Goal: Check status: Check status

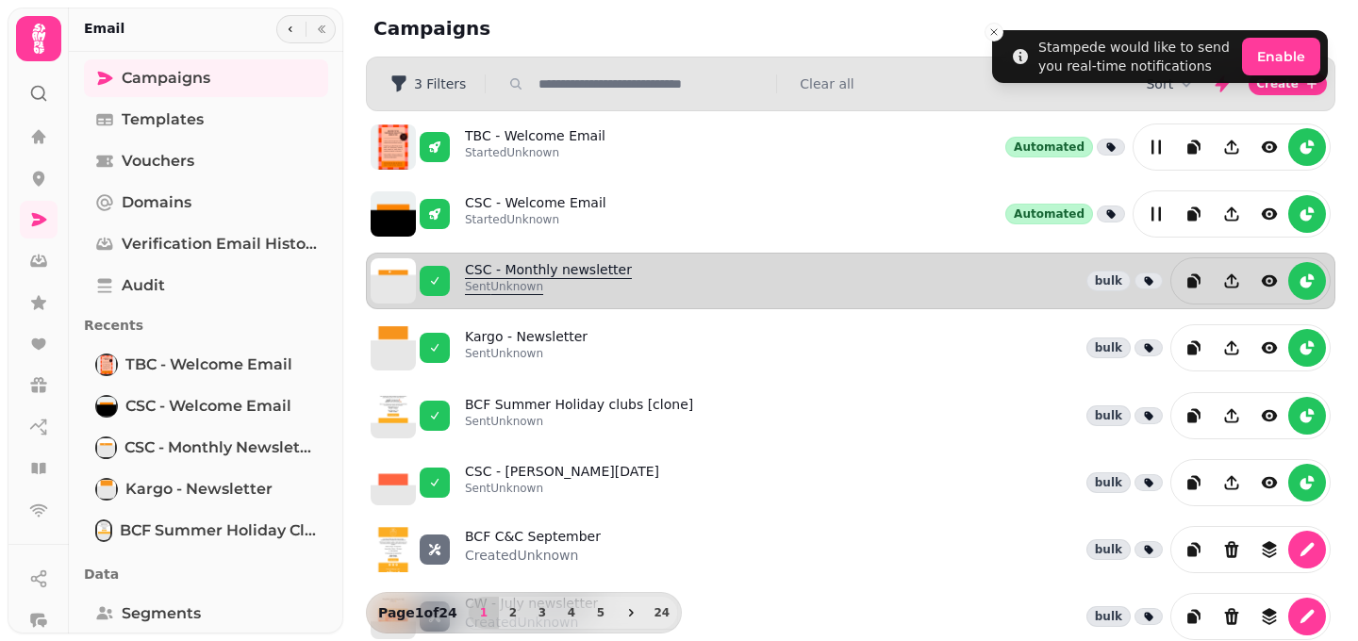
click at [504, 265] on link "CSC - Monthly newsletter Sent Unknown" at bounding box center [548, 280] width 167 height 41
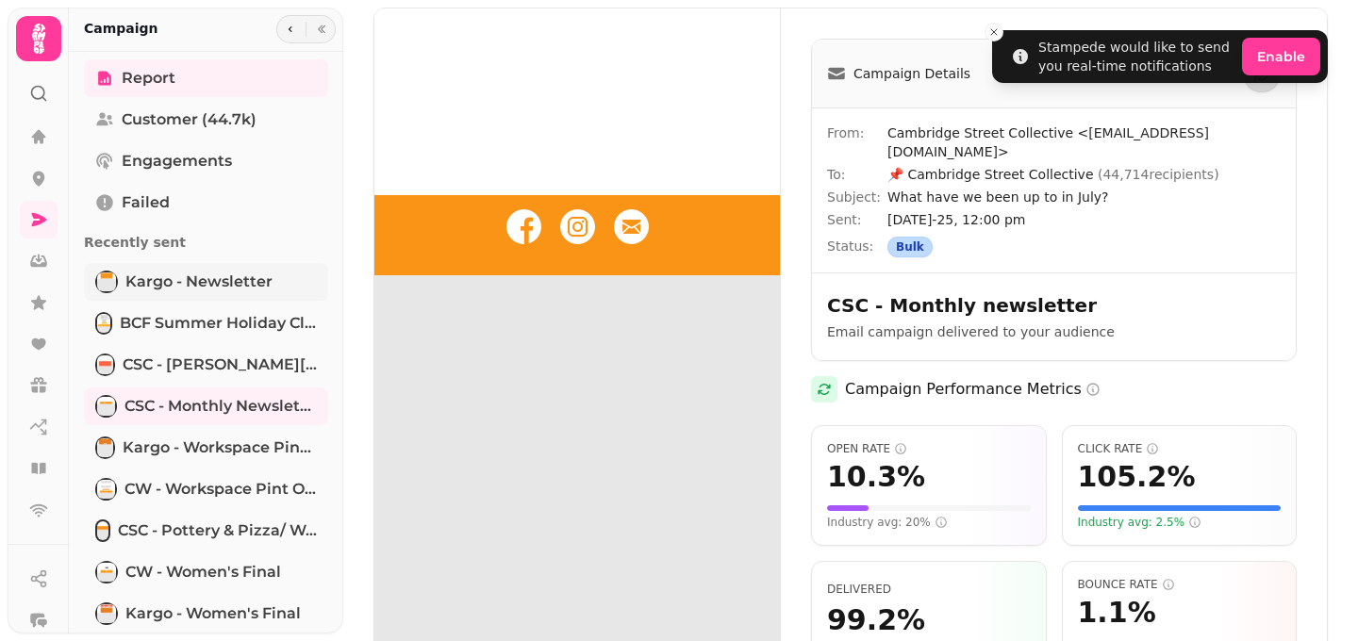
click at [212, 287] on span "Kargo - Newsletter" at bounding box center [198, 282] width 147 height 23
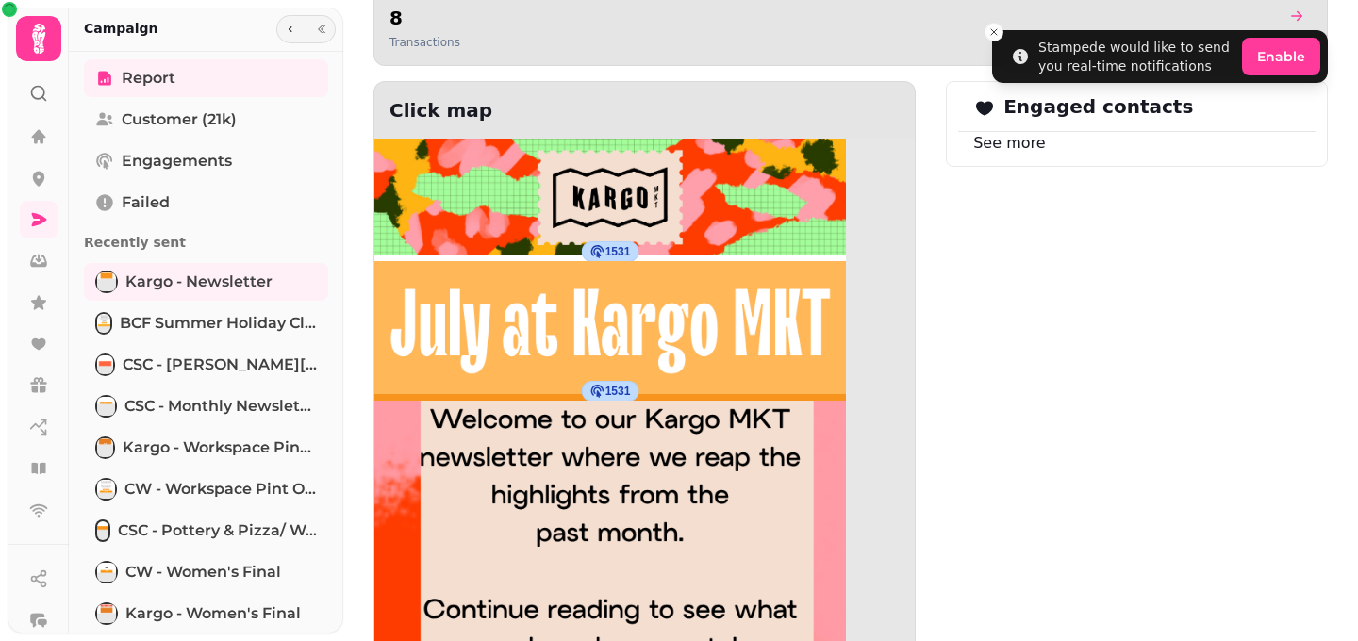
scroll to position [1645, 0]
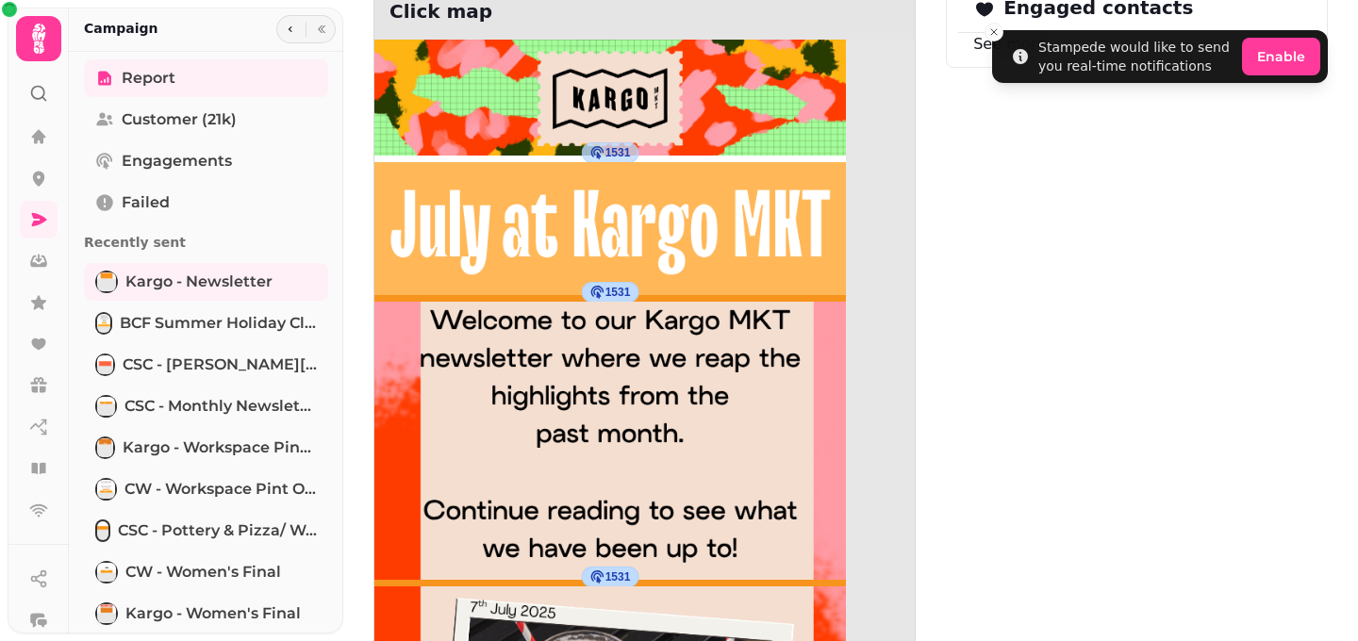
click at [588, 143] on div "1531" at bounding box center [611, 152] width 58 height 21
click at [618, 119] on img at bounding box center [609, 98] width 471 height 116
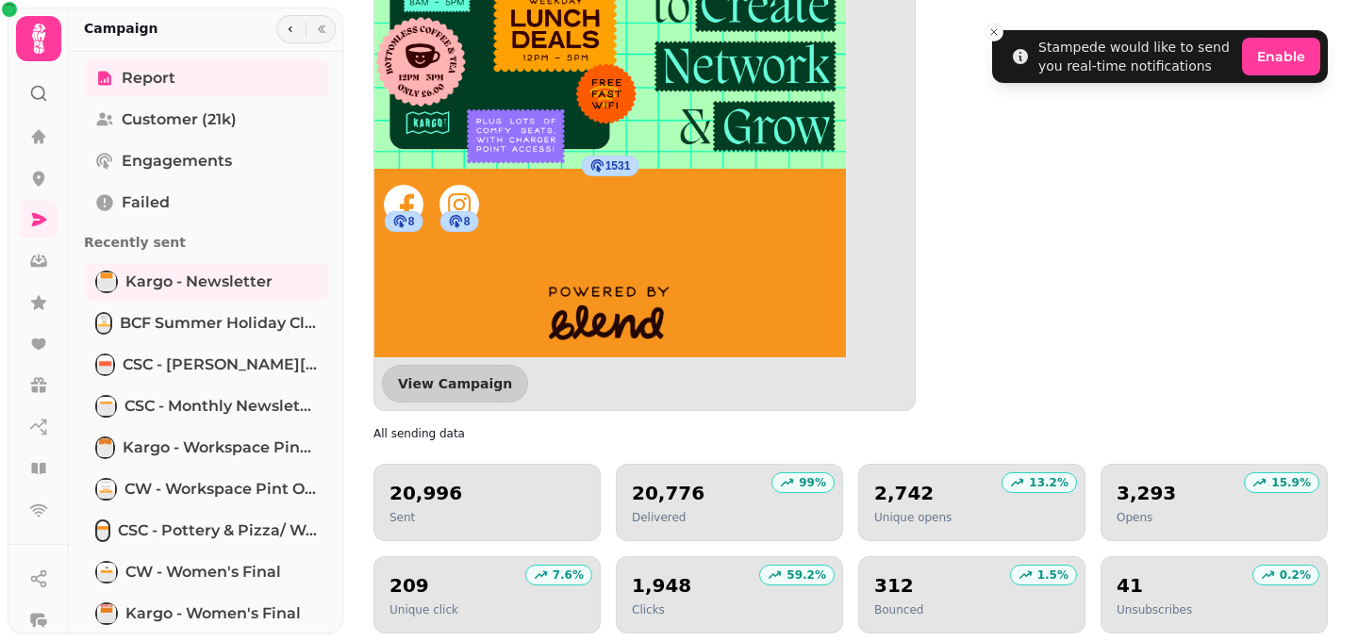
scroll to position [3181, 0]
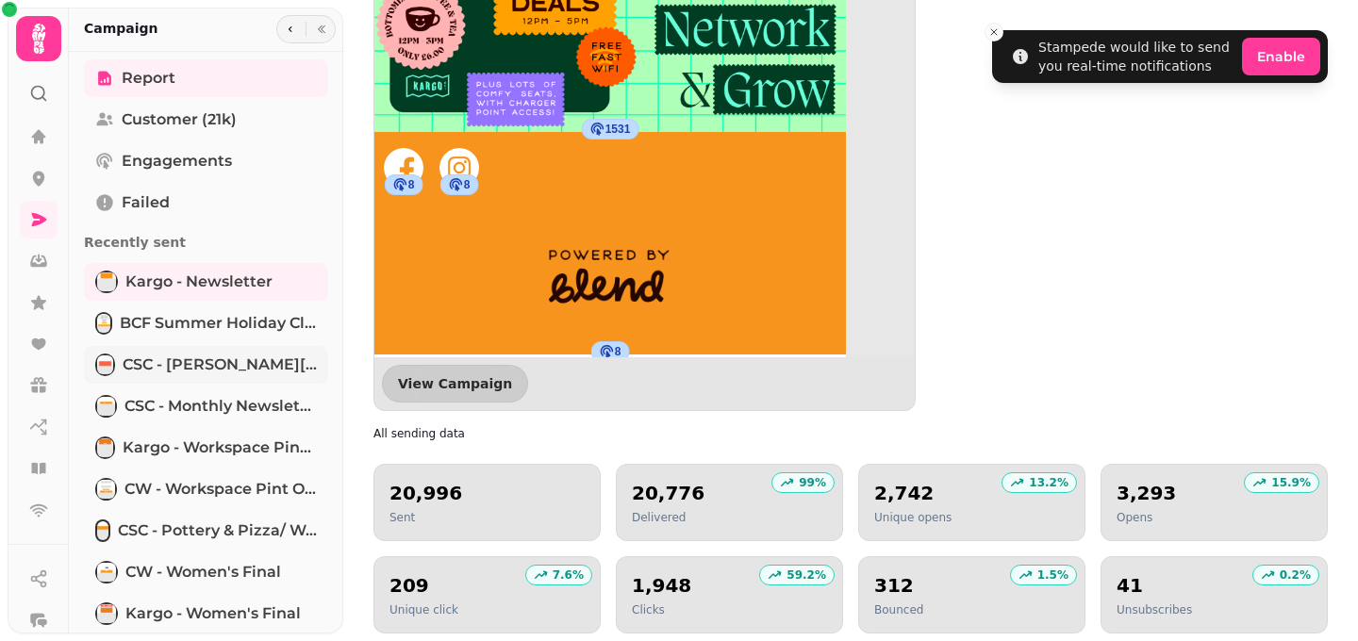
click at [213, 355] on span "CSC - [PERSON_NAME][DATE]" at bounding box center [220, 365] width 194 height 23
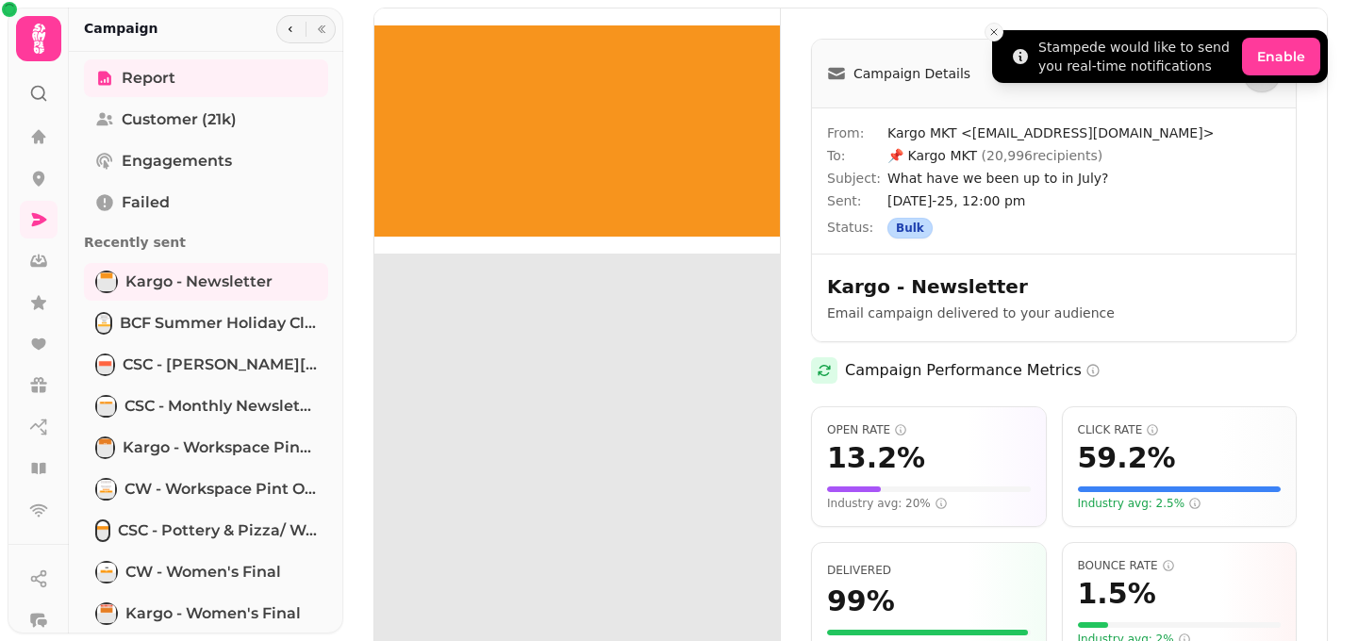
click at [996, 27] on icon "Close toast" at bounding box center [993, 31] width 11 height 11
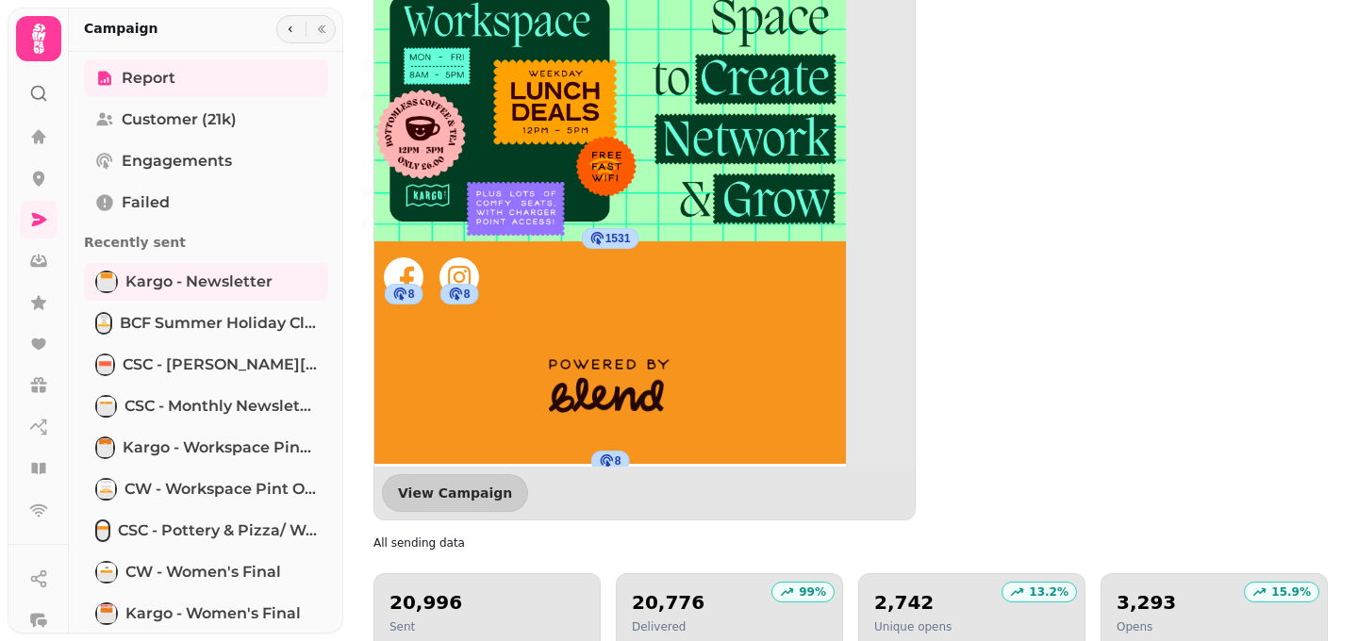
scroll to position [2082, 0]
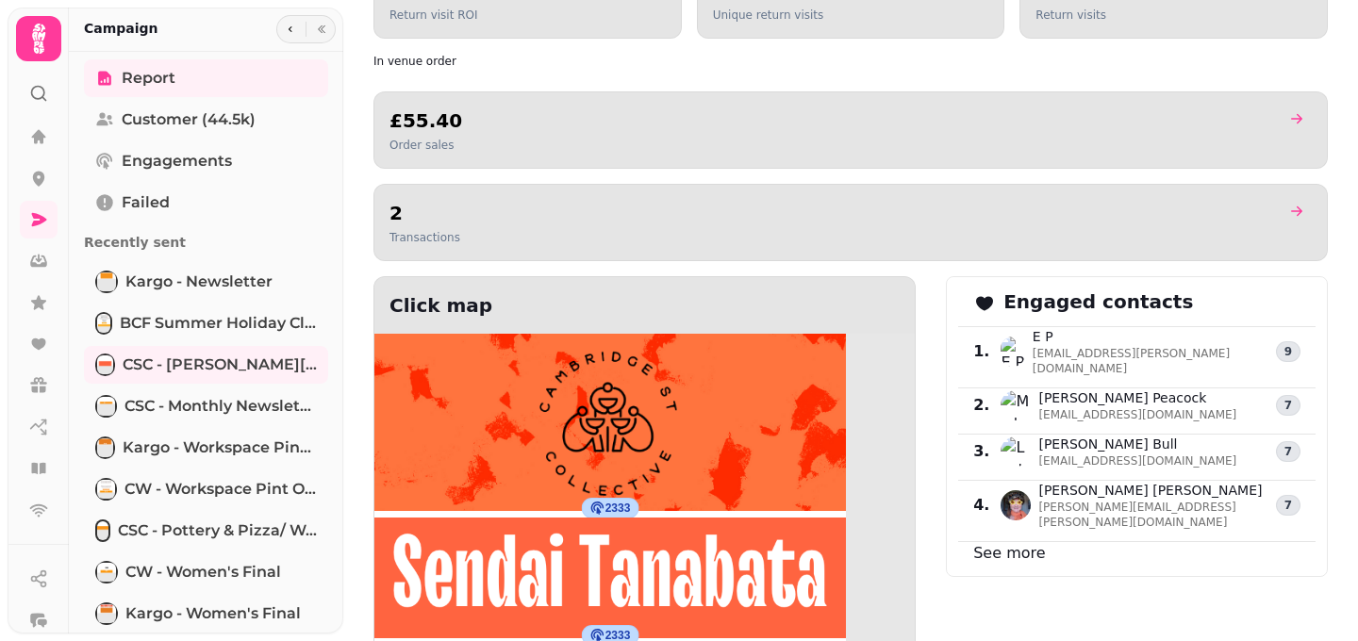
scroll to position [1594, 0]
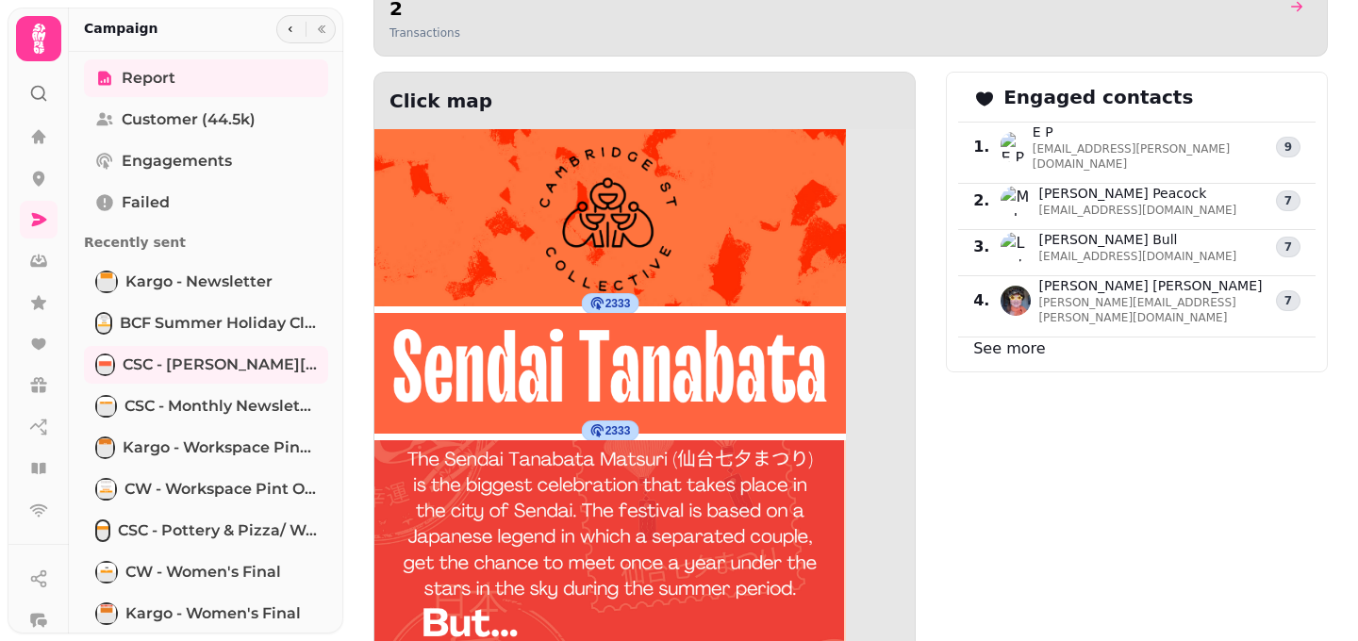
click at [1011, 339] on link "See more" at bounding box center [1009, 348] width 72 height 18
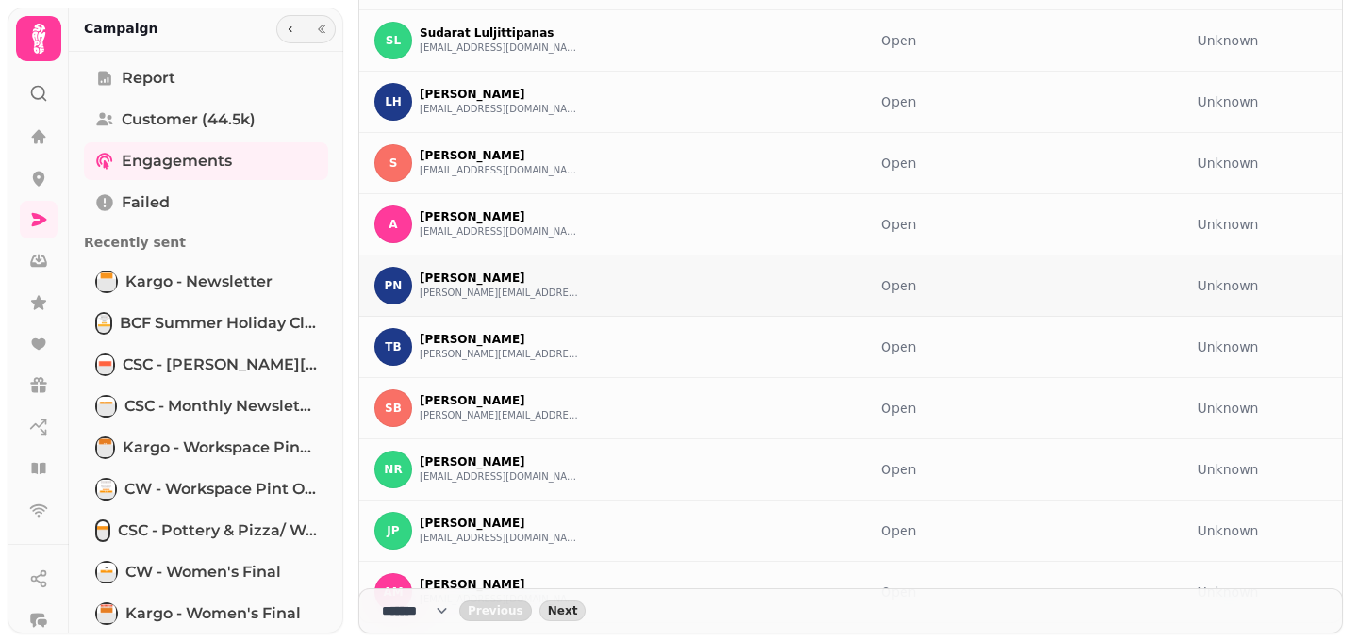
scroll to position [1097, 0]
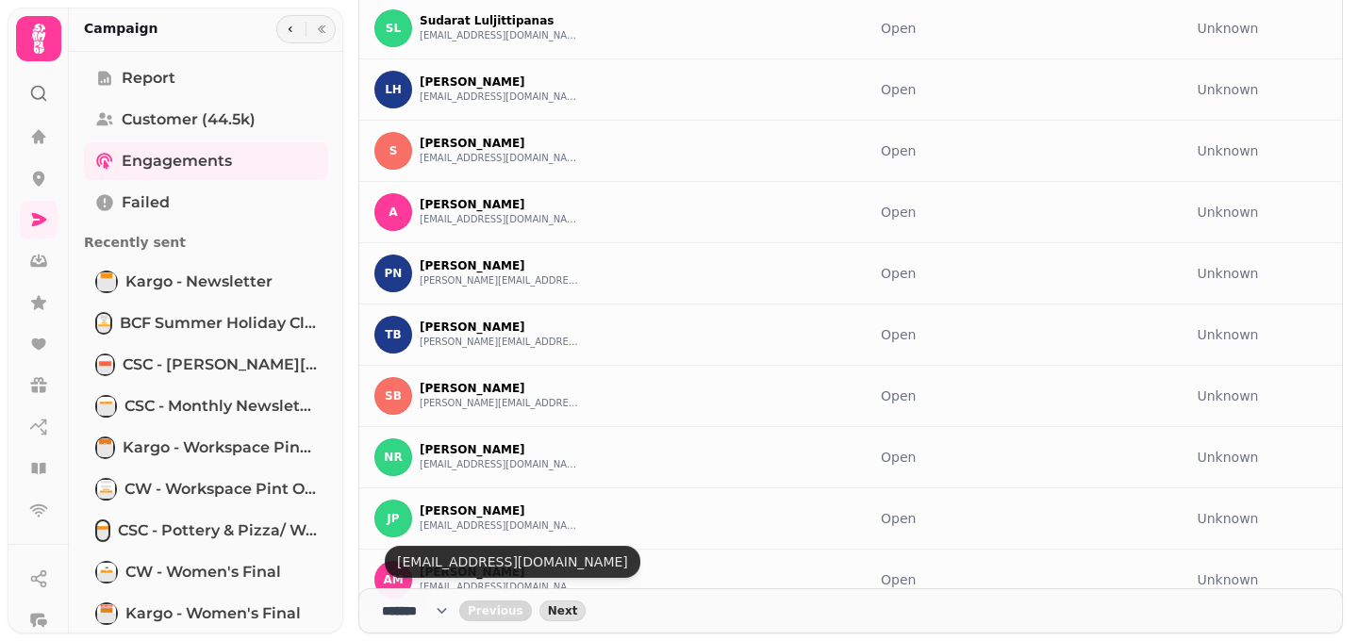
click at [454, 611] on select "**** * **** ** **** ** **** ** **** *** **** *** **** ***" at bounding box center [420, 611] width 77 height 19
select select "***"
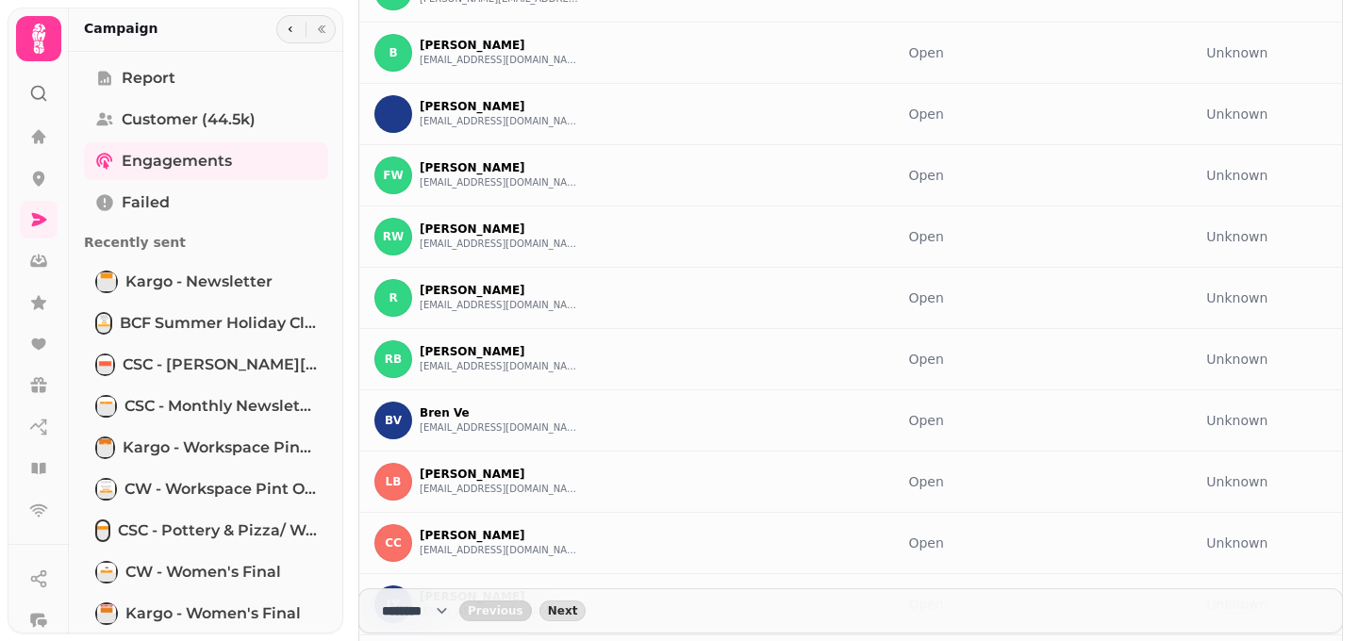
scroll to position [16360, 0]
